Goal: Information Seeking & Learning: Check status

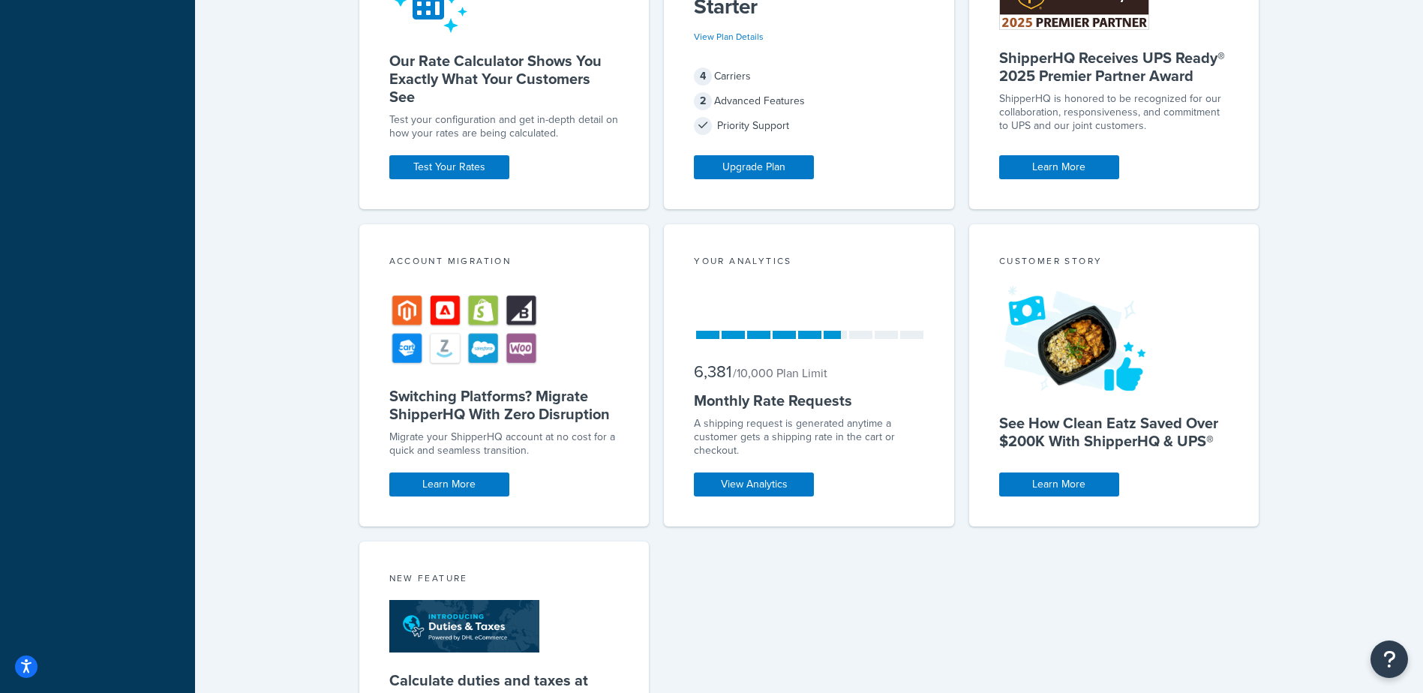
scroll to position [514, 0]
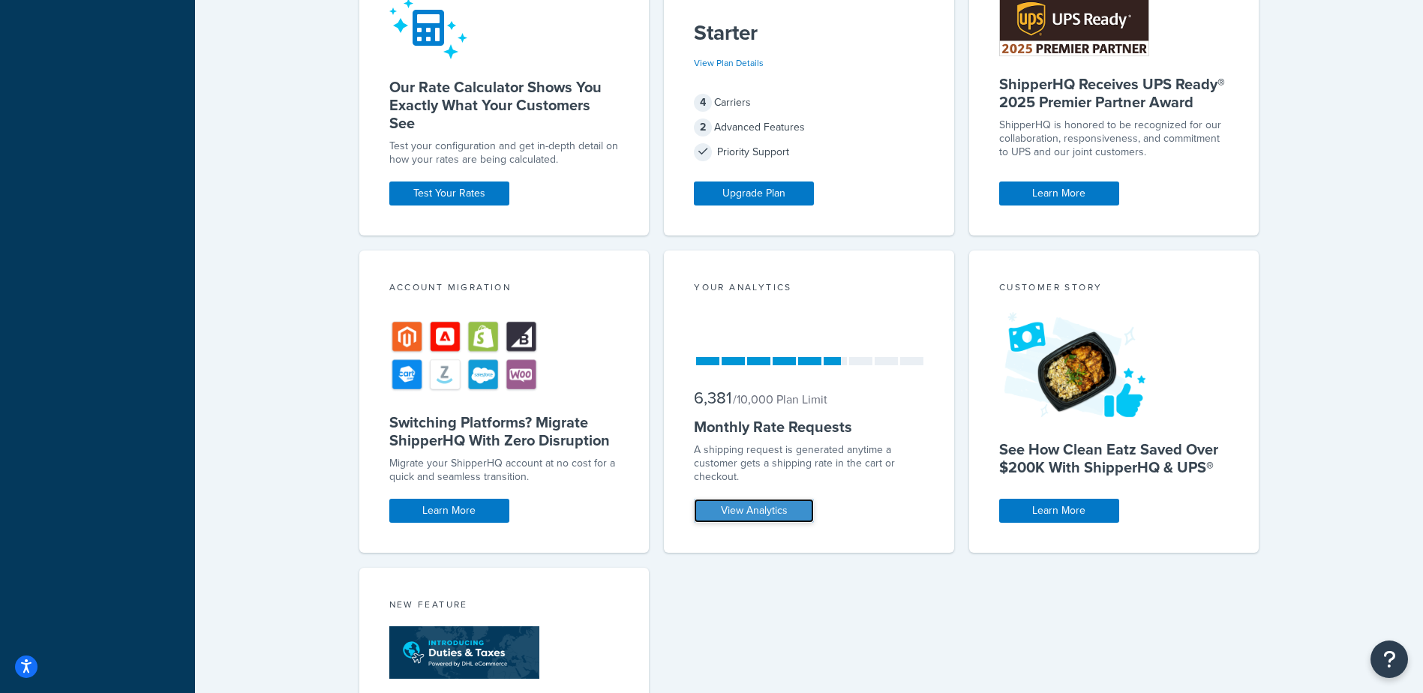
click at [718, 501] on link "View Analytics" at bounding box center [754, 511] width 120 height 24
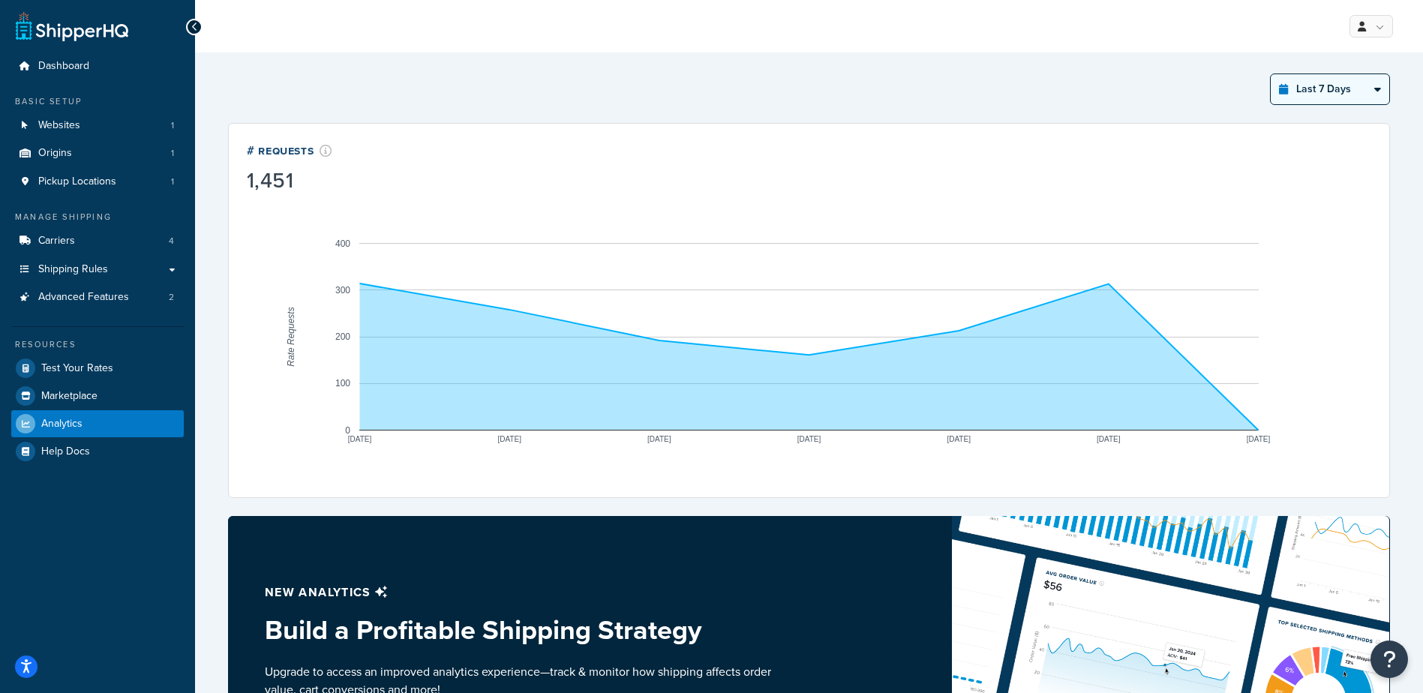
click at [1339, 94] on select "Last 24 Hours Last 7 Days Last 30 Days Last 3 Months Last 6 Months Last 12 Mont…" at bounding box center [1330, 89] width 119 height 30
click at [1271, 74] on select "Last 24 Hours Last 7 Days Last 30 Days Last 3 Months Last 6 Months Last 12 Mont…" at bounding box center [1330, 89] width 119 height 30
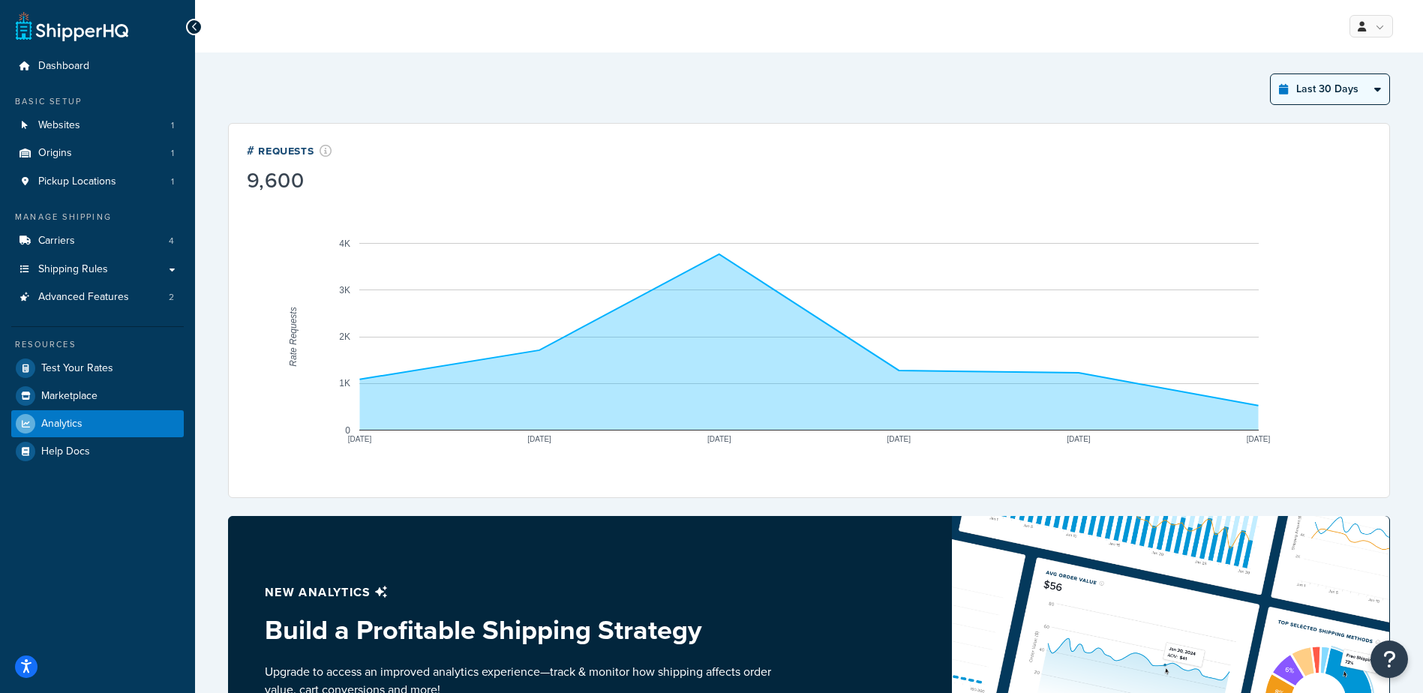
click at [1341, 86] on select "Last 24 Hours Last 7 Days Last 30 Days Last 3 Months Last 6 Months Last 12 Mont…" at bounding box center [1330, 89] width 119 height 30
select select "last_7_days"
click at [1271, 74] on select "Last 24 Hours Last 7 Days Last 30 Days Last 3 Months Last 6 Months Last 12 Mont…" at bounding box center [1330, 89] width 119 height 30
